Goal: Navigation & Orientation: Find specific page/section

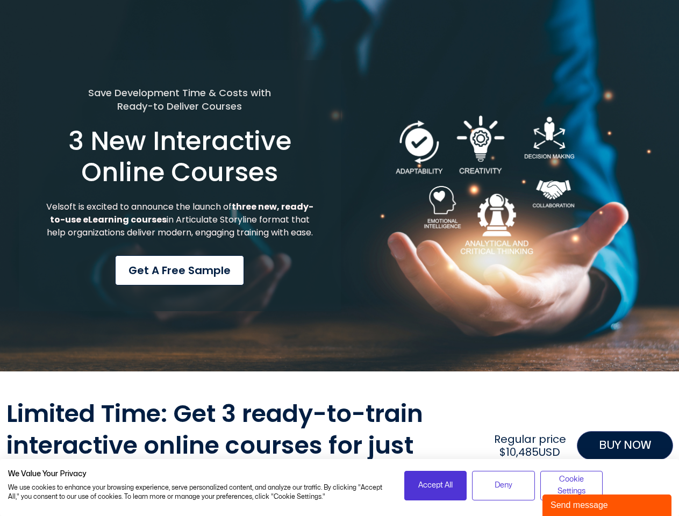
click at [339, 258] on div "Save Development Time & Costs with Ready-to Deliver Courses 3 New Interactive O…" at bounding box center [180, 186] width 322 height 252
click at [436, 486] on span "Accept All" at bounding box center [435, 486] width 34 height 12
click at [503, 486] on span "Deny" at bounding box center [504, 486] width 18 height 12
click at [572, 486] on div "Limited Time: Get 3 ready-to-train interactive online courses for just $3,300US…" at bounding box center [339, 446] width 667 height 95
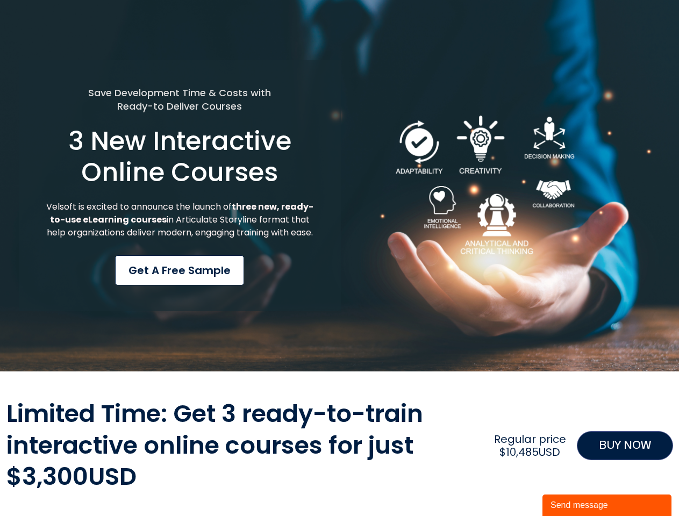
click at [607, 506] on div "Send message" at bounding box center [607, 505] width 113 height 13
